Goal: Information Seeking & Learning: Learn about a topic

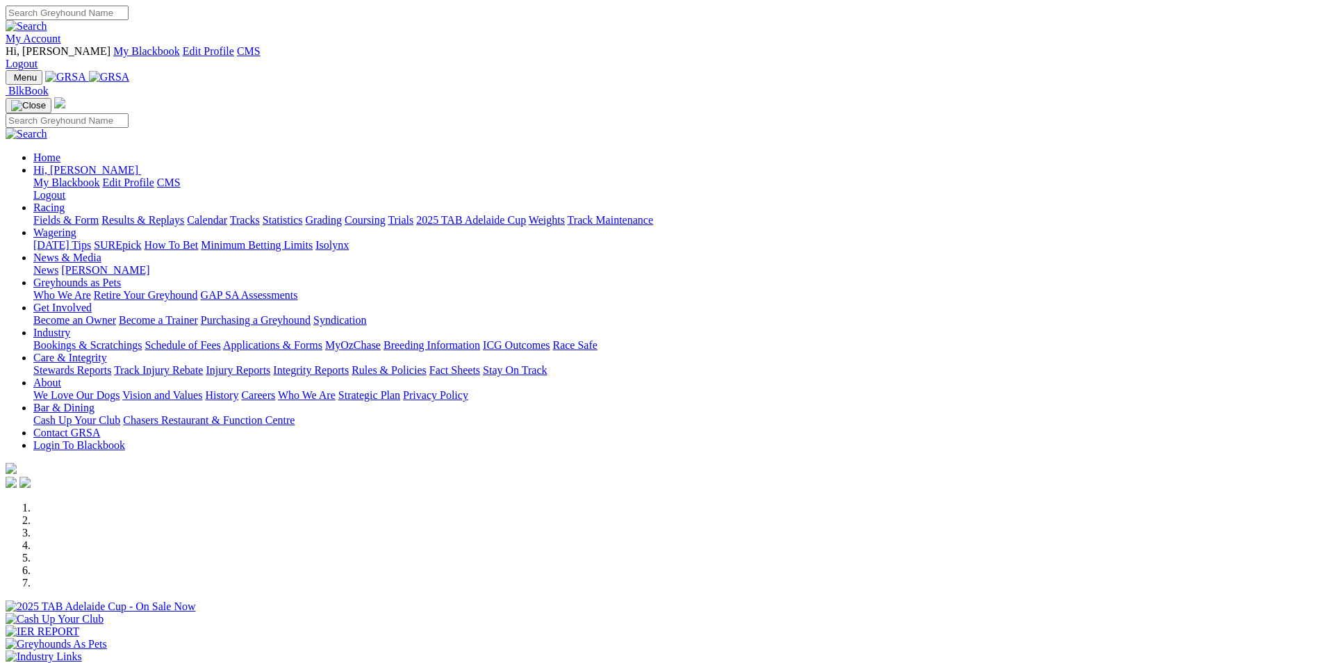
scroll to position [486, 0]
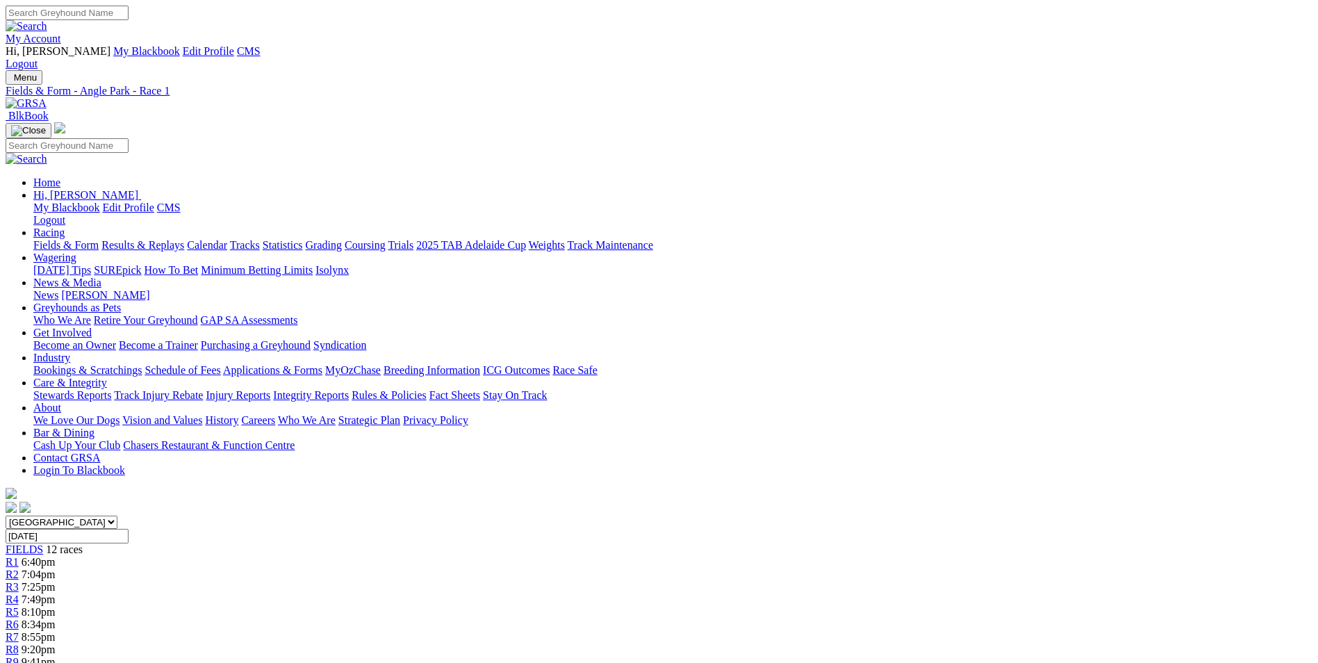
click at [19, 568] on span "R2" at bounding box center [12, 574] width 13 height 12
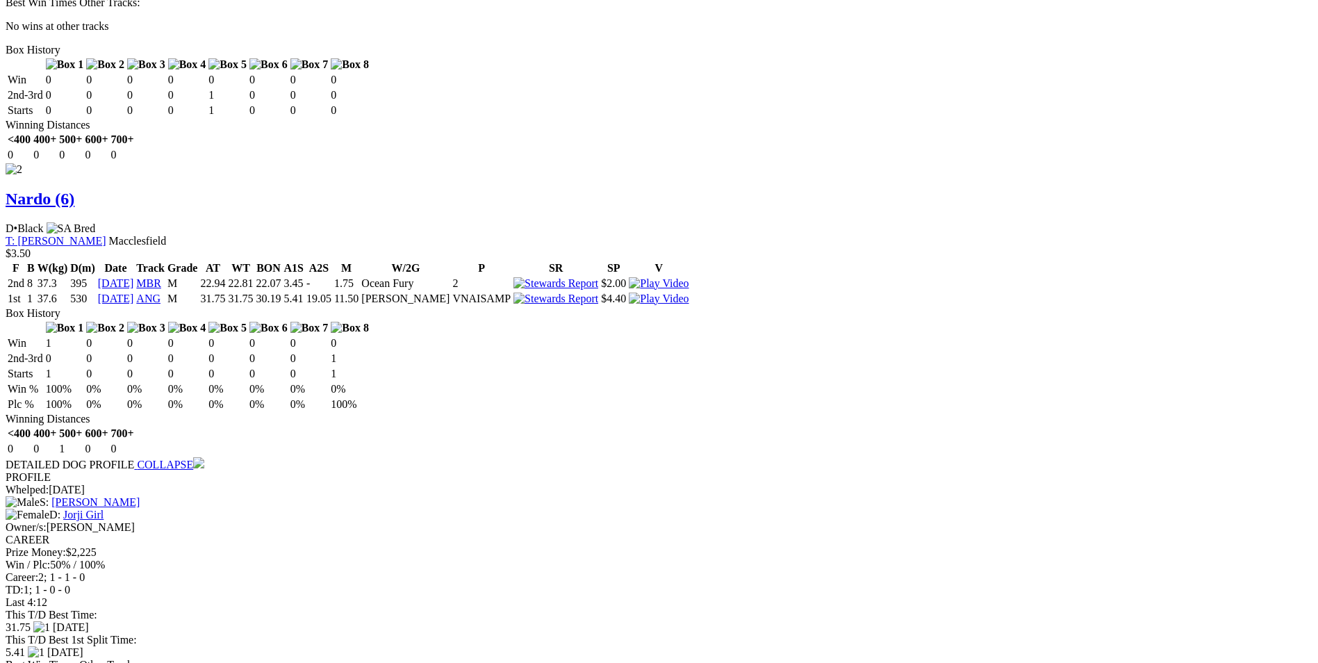
scroll to position [1945, 0]
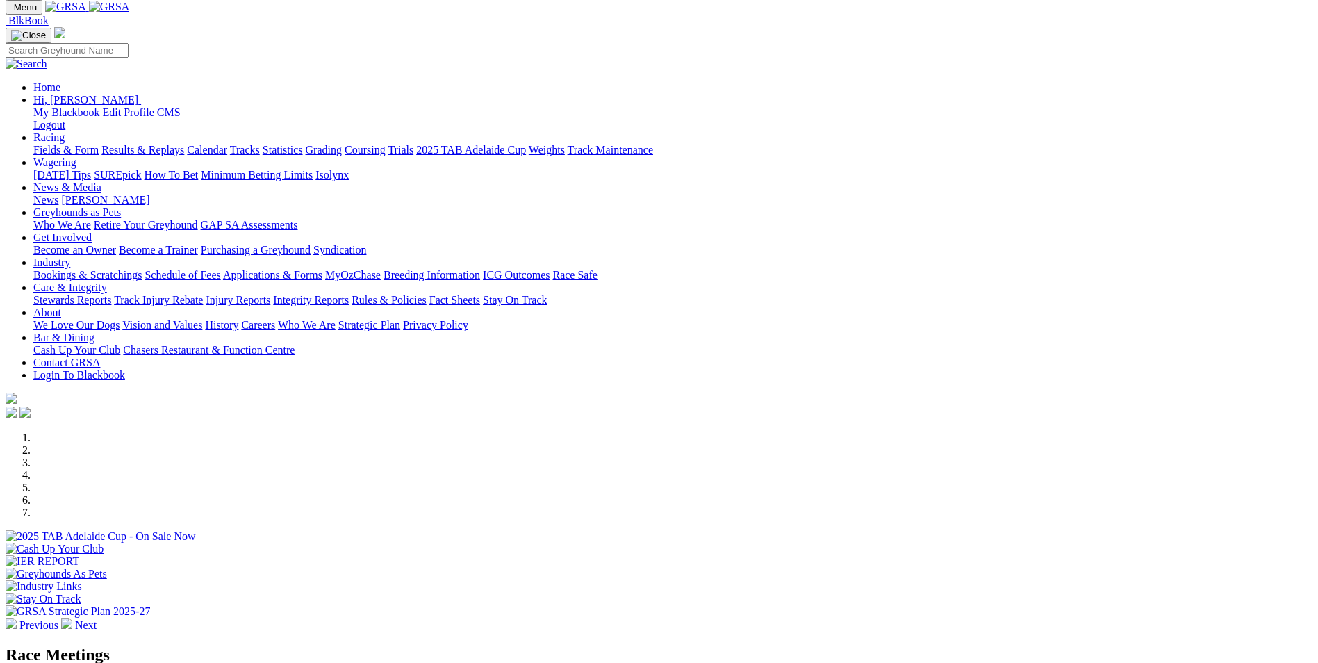
scroll to position [208, 0]
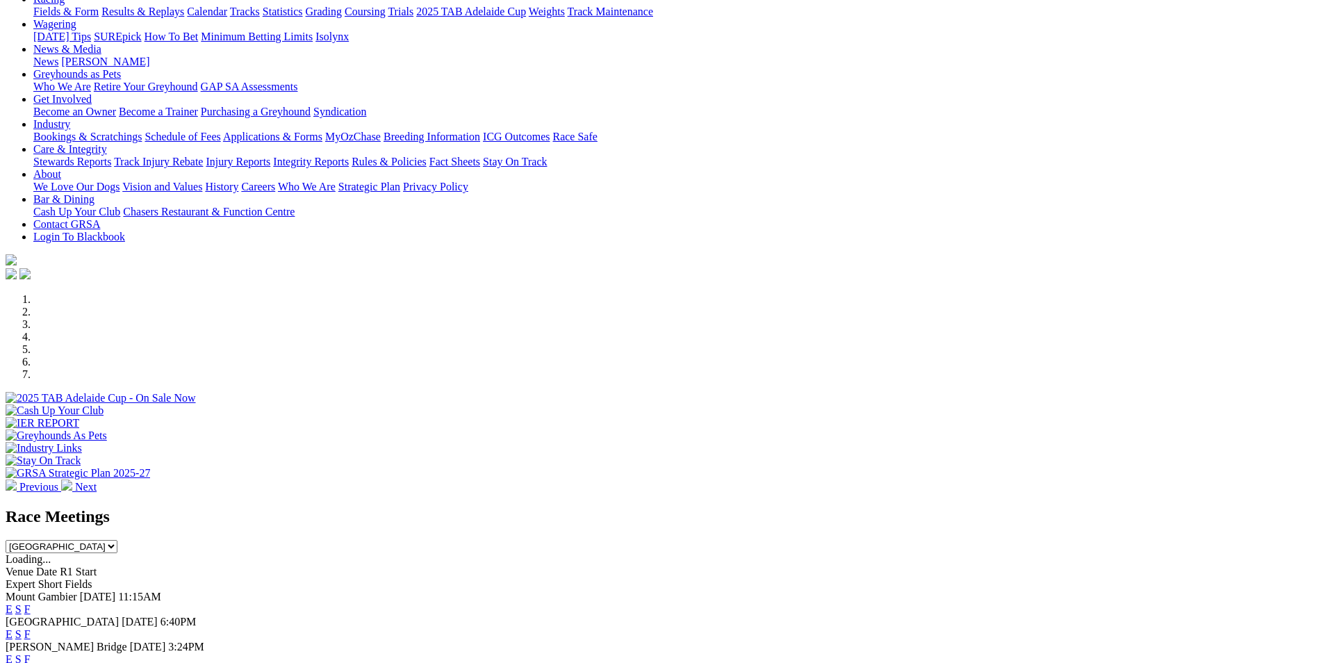
click at [13, 653] on link "E" at bounding box center [9, 659] width 7 height 12
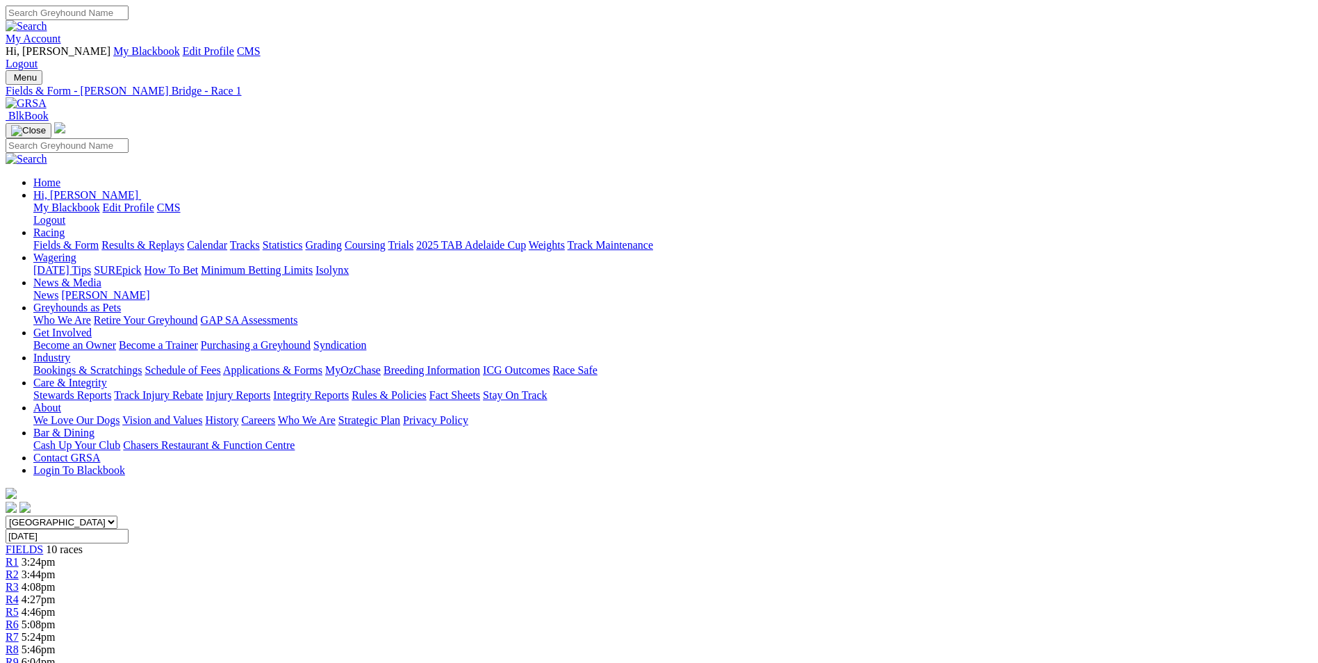
click at [19, 581] on span "R3" at bounding box center [12, 587] width 13 height 12
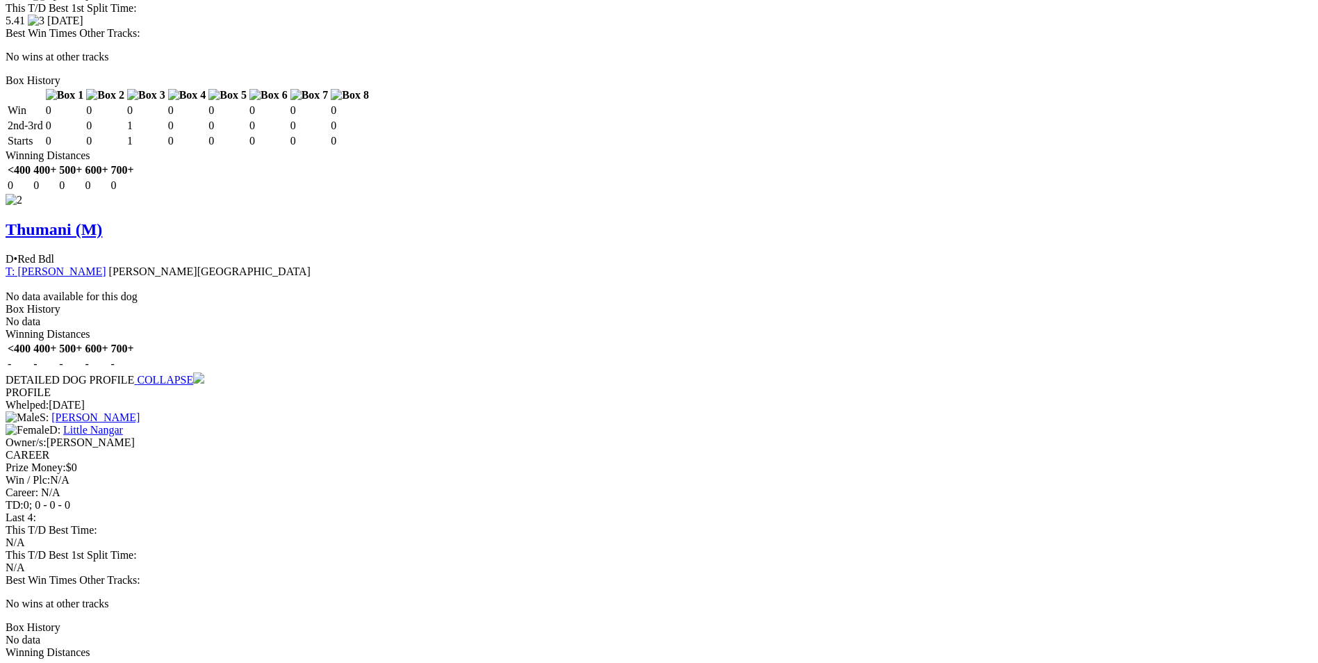
scroll to position [1528, 0]
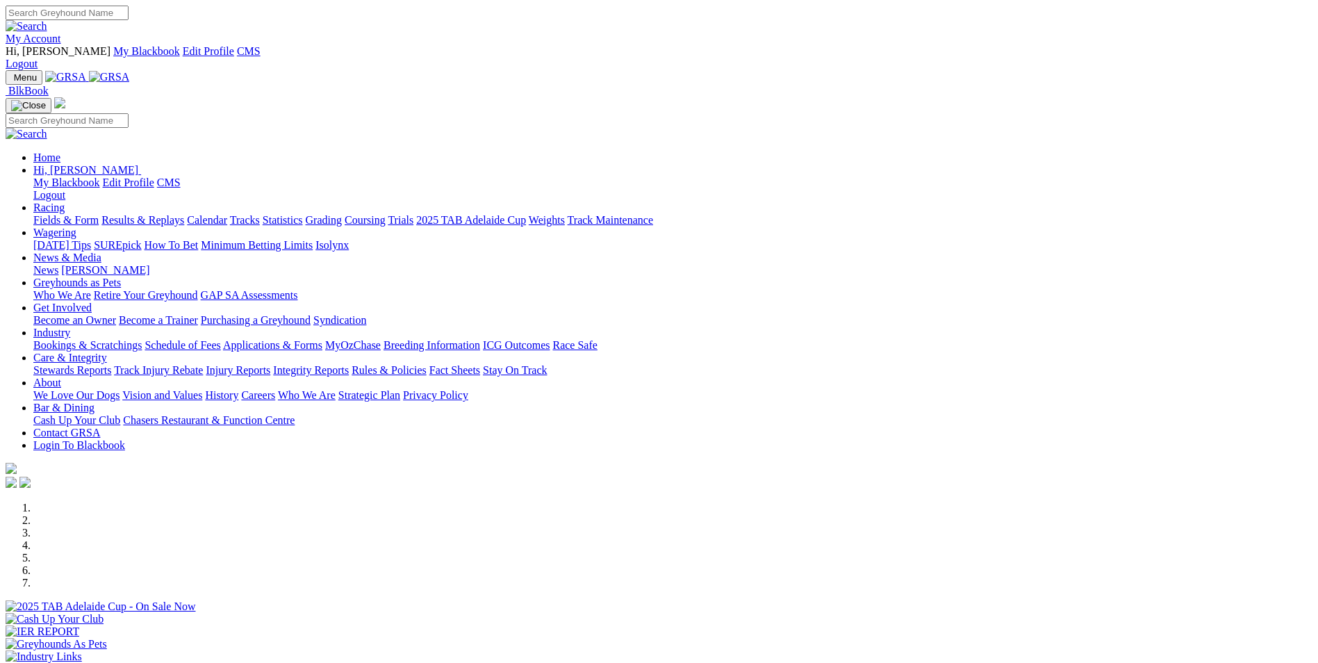
click at [61, 33] on link "My Account" at bounding box center [34, 39] width 56 height 12
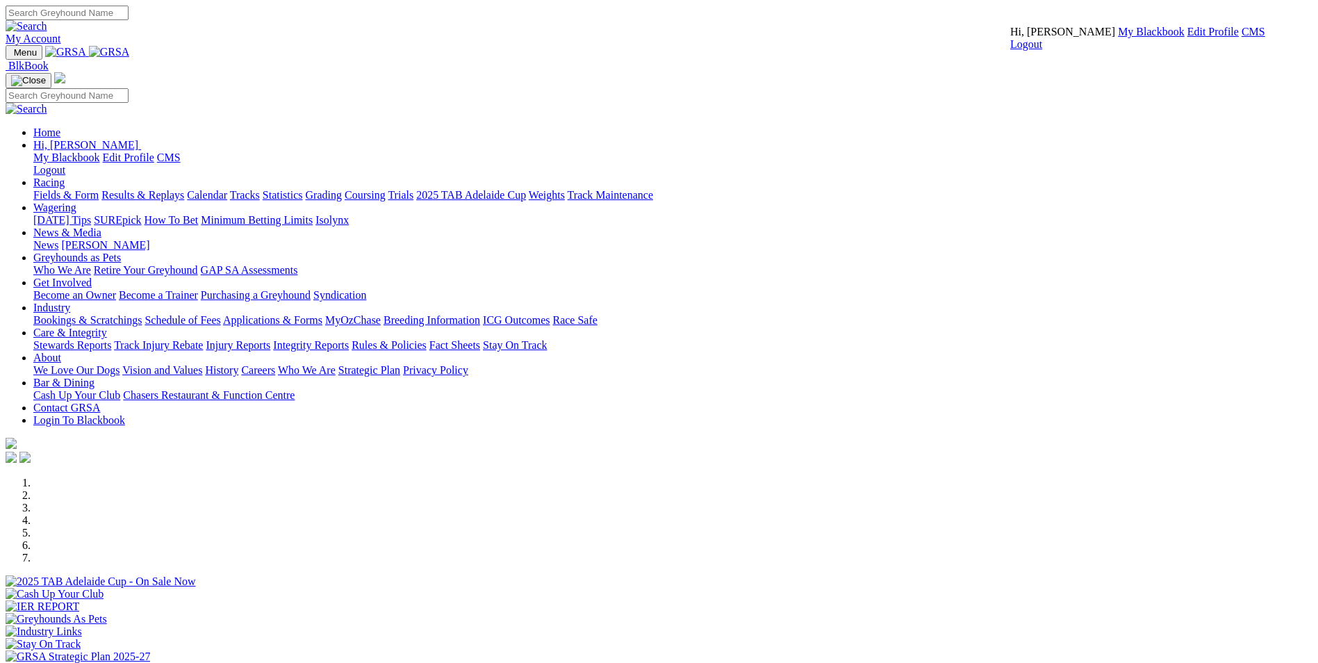
click at [1241, 38] on link "CMS" at bounding box center [1253, 32] width 24 height 12
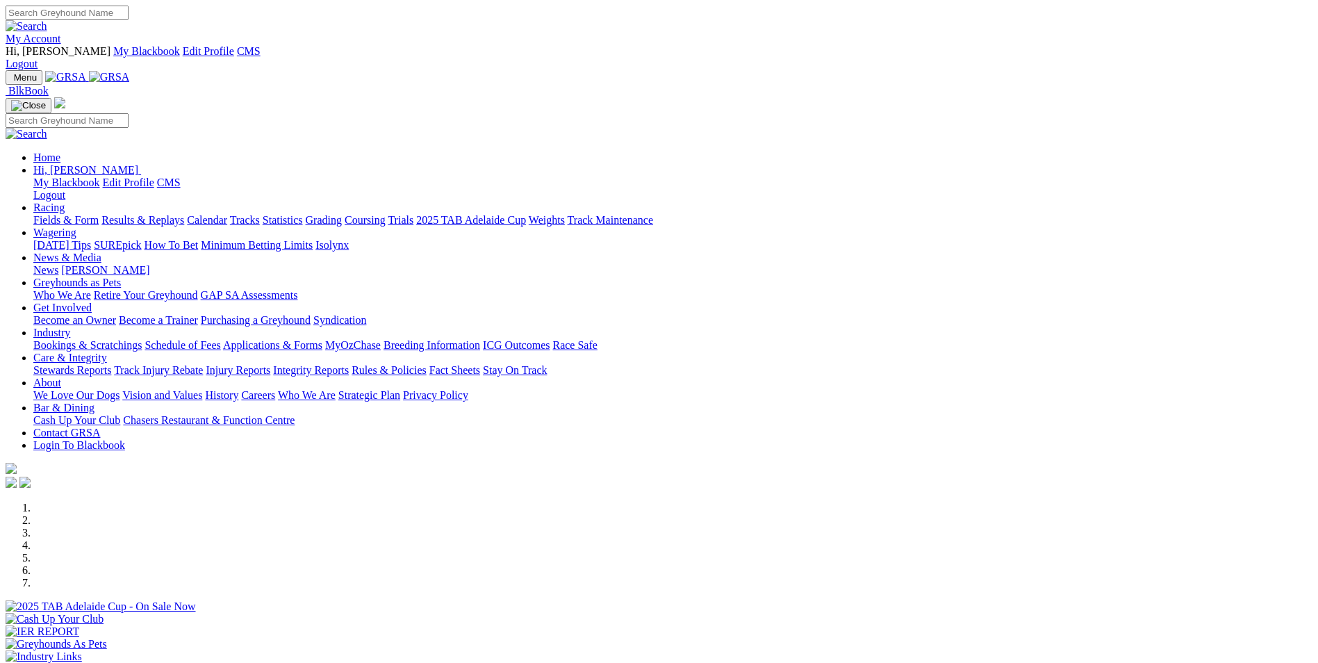
click at [386, 214] on link "Coursing" at bounding box center [365, 220] width 41 height 12
